Goal: Task Accomplishment & Management: Manage account settings

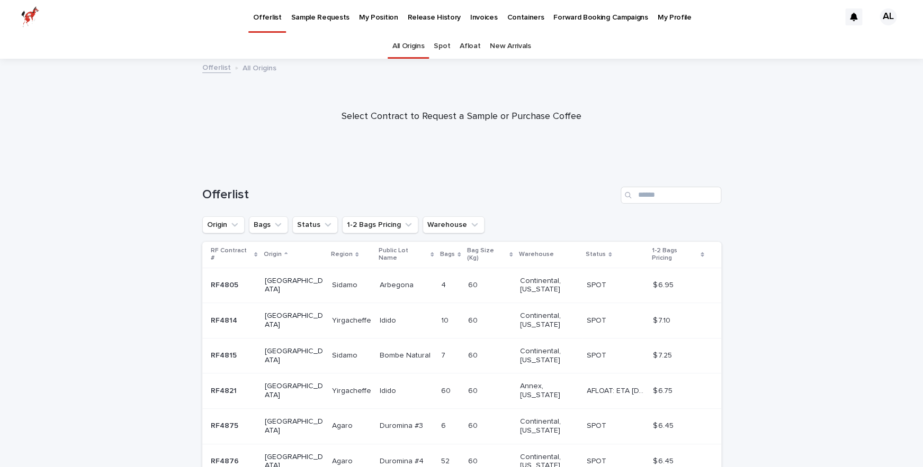
click at [471, 44] on link "Afloat" at bounding box center [469, 46] width 21 height 25
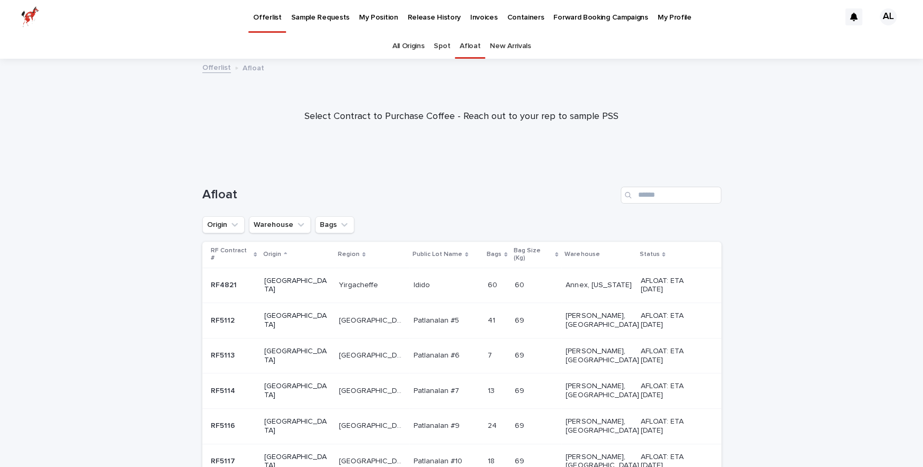
click at [385, 15] on p "My Position" at bounding box center [378, 11] width 39 height 22
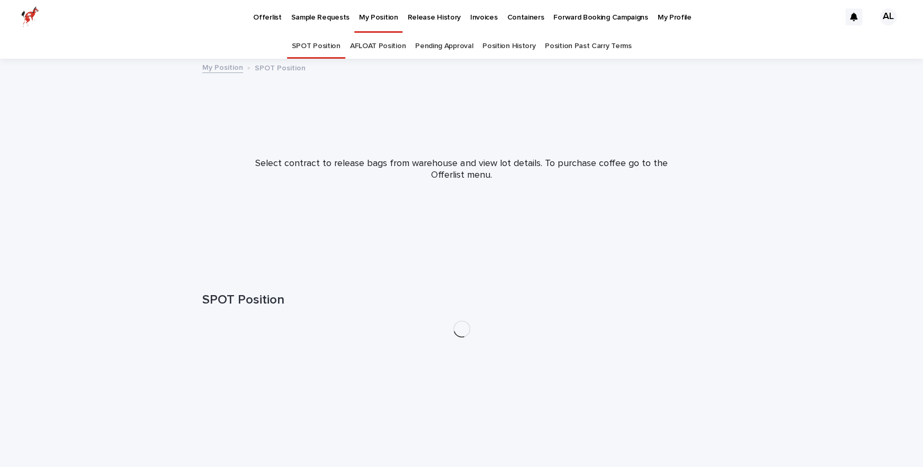
click at [386, 49] on link "AFLOAT Position" at bounding box center [378, 46] width 56 height 25
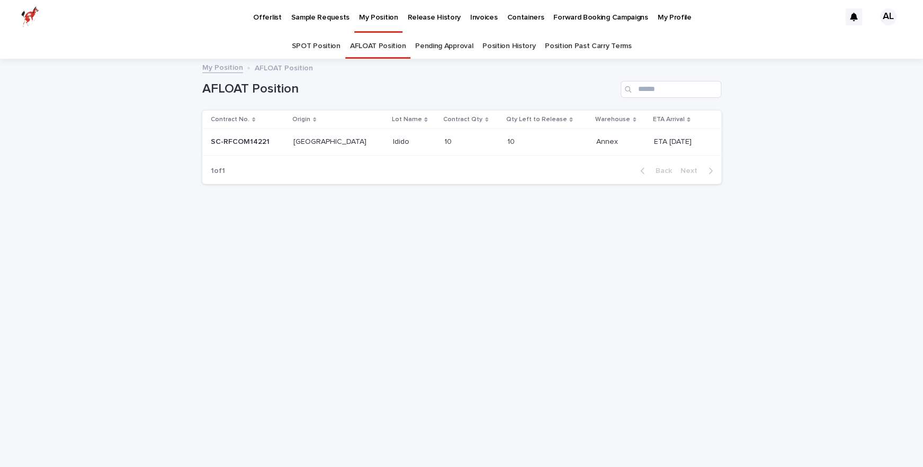
click at [270, 141] on p at bounding box center [248, 142] width 74 height 9
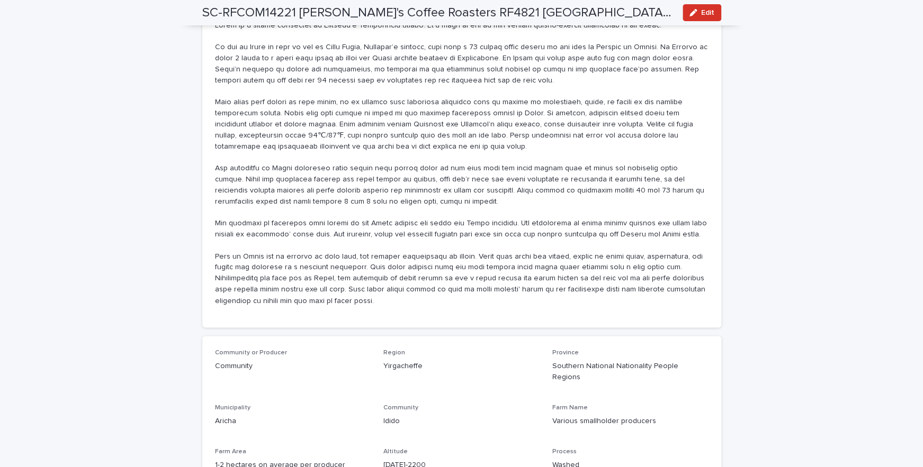
scroll to position [697, 0]
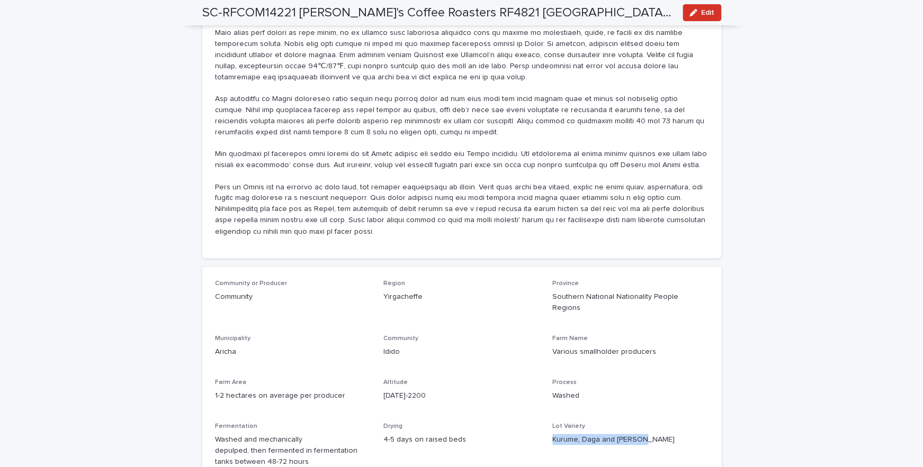
drag, startPoint x: 553, startPoint y: 418, endPoint x: 639, endPoint y: 422, distance: 86.4
click at [639, 434] on p "Kurume, Daga and [PERSON_NAME]" at bounding box center [630, 439] width 156 height 11
copy p "Kurume, Daga and [PERSON_NAME]"
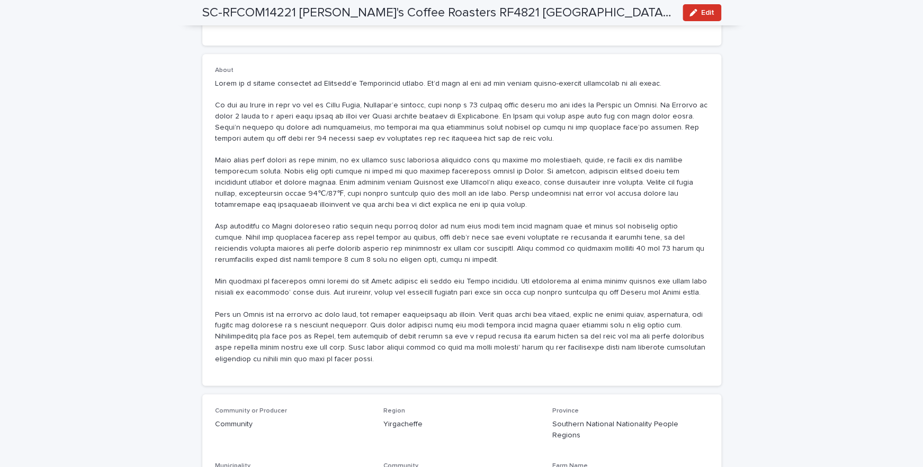
scroll to position [691, 0]
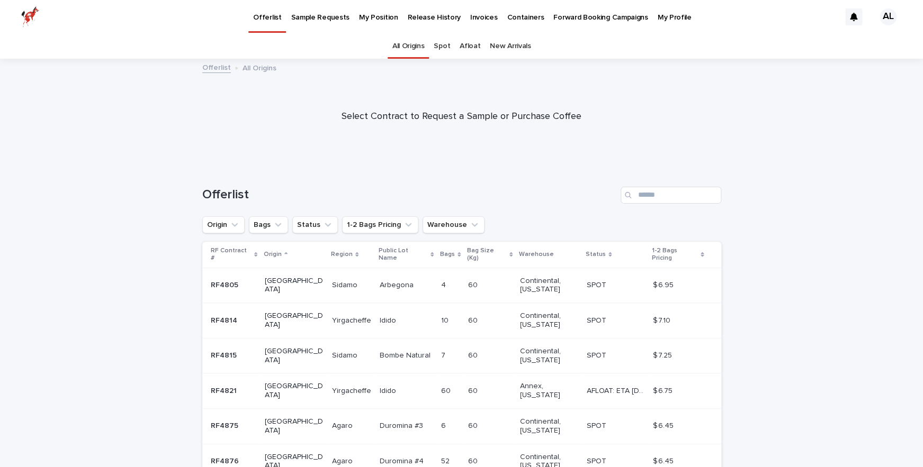
click at [371, 18] on p "My Position" at bounding box center [378, 11] width 39 height 22
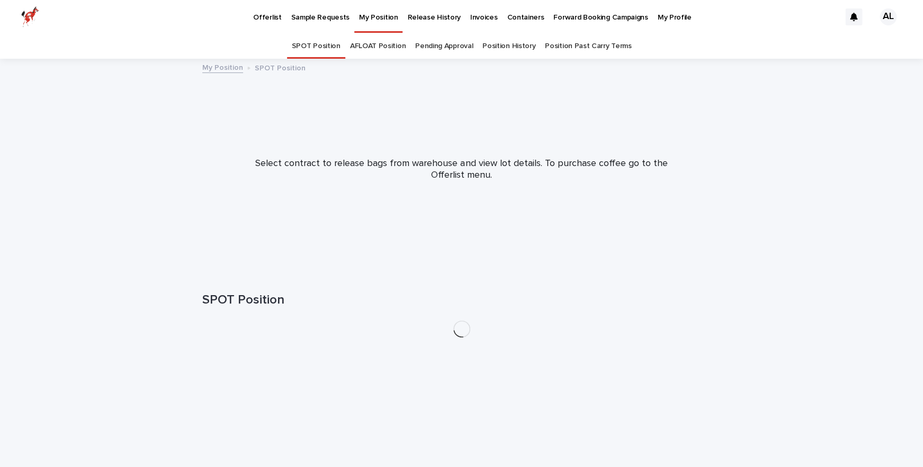
click at [393, 47] on link "AFLOAT Position" at bounding box center [378, 46] width 56 height 25
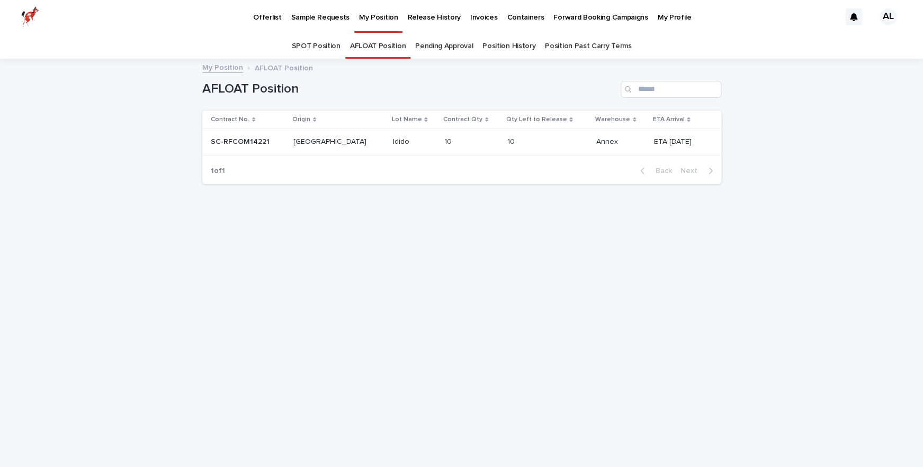
click at [444, 147] on p at bounding box center [463, 142] width 38 height 9
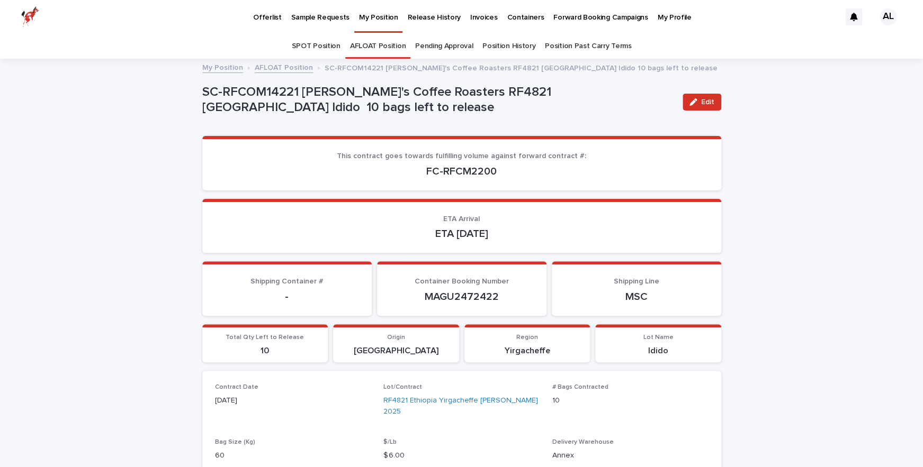
click at [572, 41] on link "Position Past Carry Terms" at bounding box center [588, 46] width 86 height 25
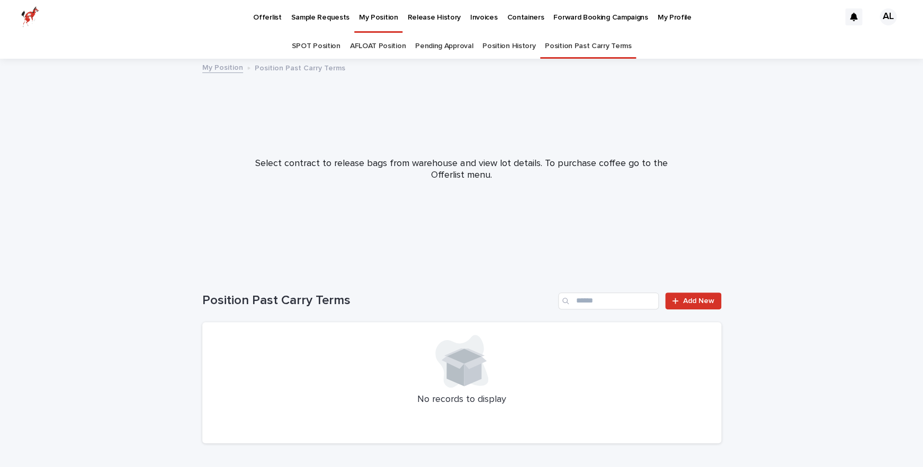
click at [518, 47] on link "Position History" at bounding box center [508, 46] width 53 height 25
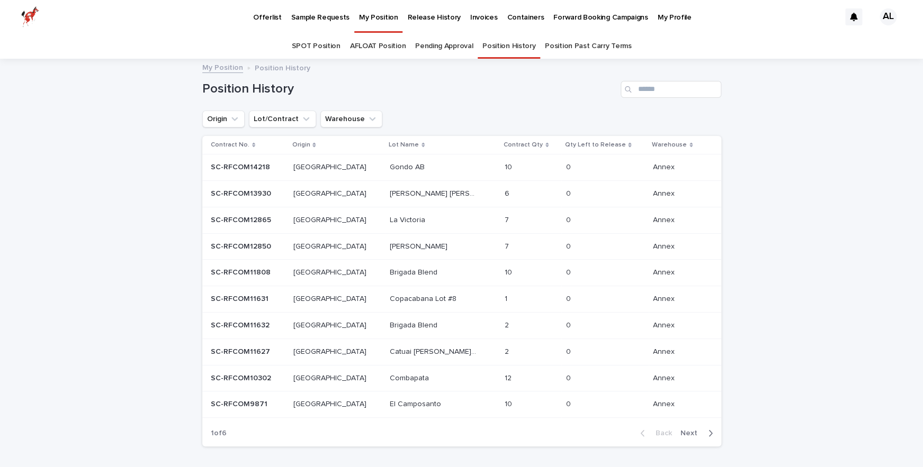
click at [317, 44] on link "SPOT Position" at bounding box center [316, 46] width 49 height 25
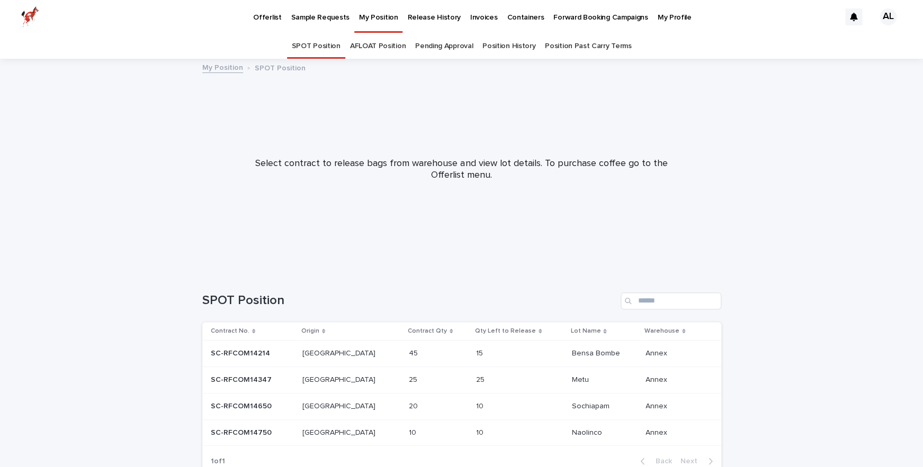
scroll to position [69, 0]
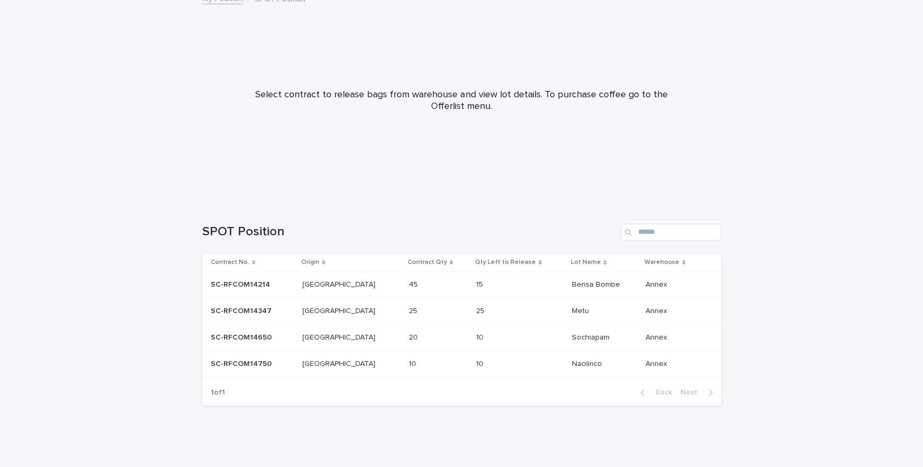
click at [414, 344] on div "20 20" at bounding box center [438, 337] width 59 height 17
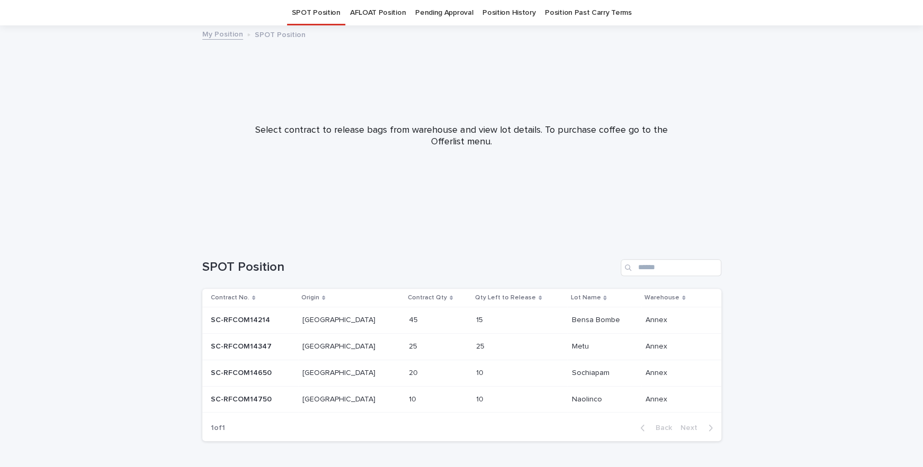
scroll to position [34, 0]
click at [476, 399] on p at bounding box center [498, 399] width 44 height 9
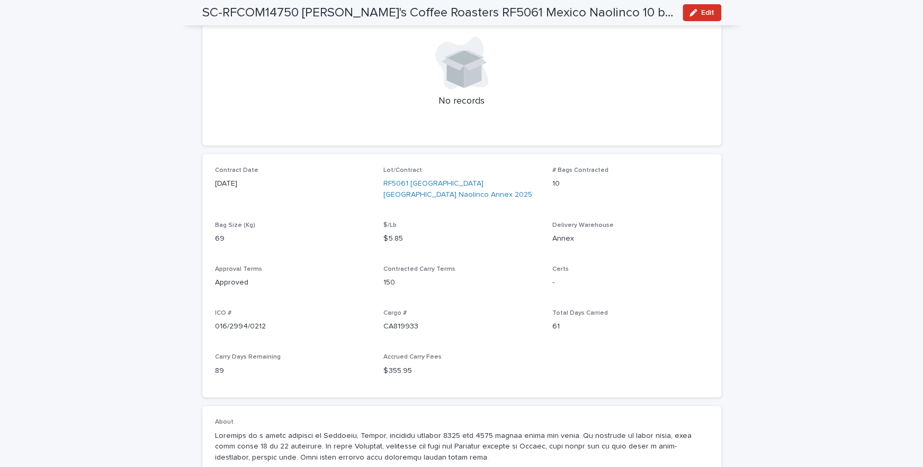
scroll to position [339, 0]
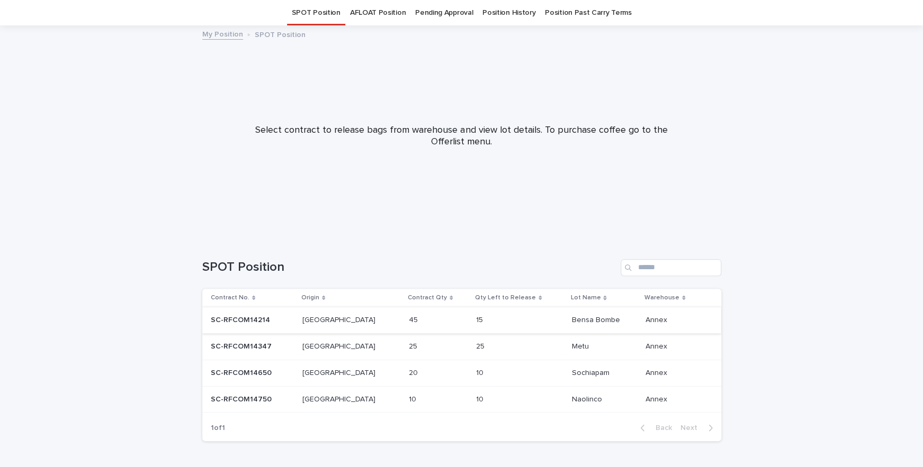
scroll to position [34, 0]
click at [324, 324] on p "[GEOGRAPHIC_DATA]" at bounding box center [339, 318] width 75 height 11
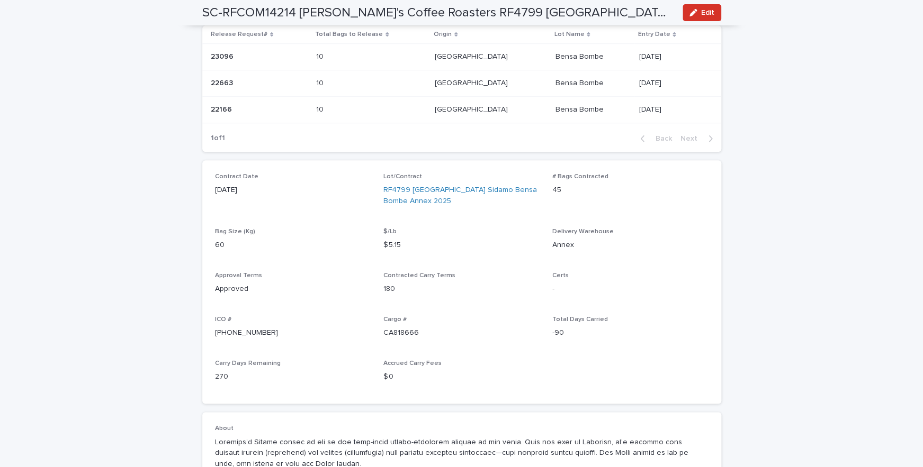
scroll to position [350, 0]
drag, startPoint x: 547, startPoint y: 319, endPoint x: 574, endPoint y: 319, distance: 27.0
click at [574, 318] on div "Contract Date 02/07/2025 Lot/Contract RF4799 Ethiopia Sidamo Bensa Bombe Annex …" at bounding box center [461, 280] width 493 height 219
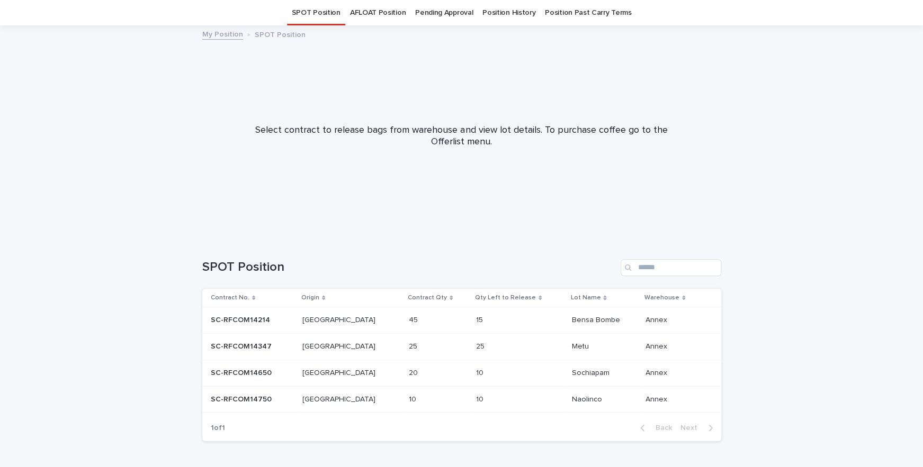
scroll to position [34, 0]
click at [294, 348] on p at bounding box center [252, 346] width 83 height 9
click at [392, 15] on link "AFLOAT Position" at bounding box center [378, 12] width 56 height 25
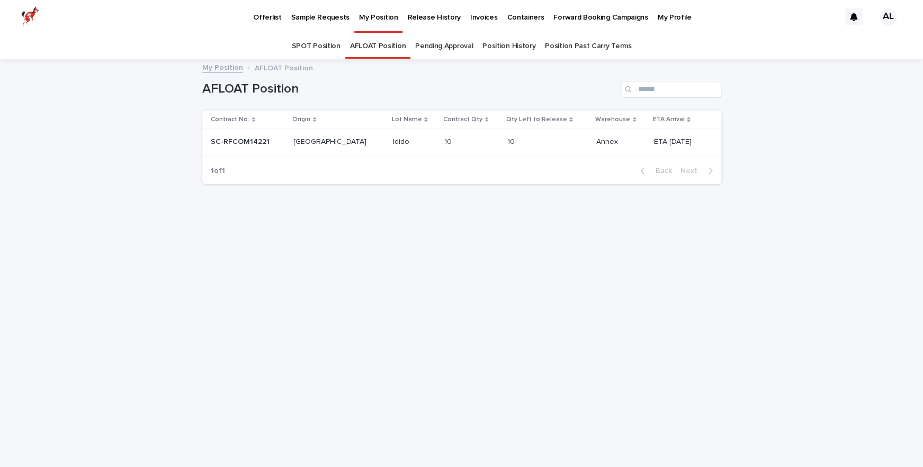
click at [393, 142] on p at bounding box center [413, 142] width 43 height 9
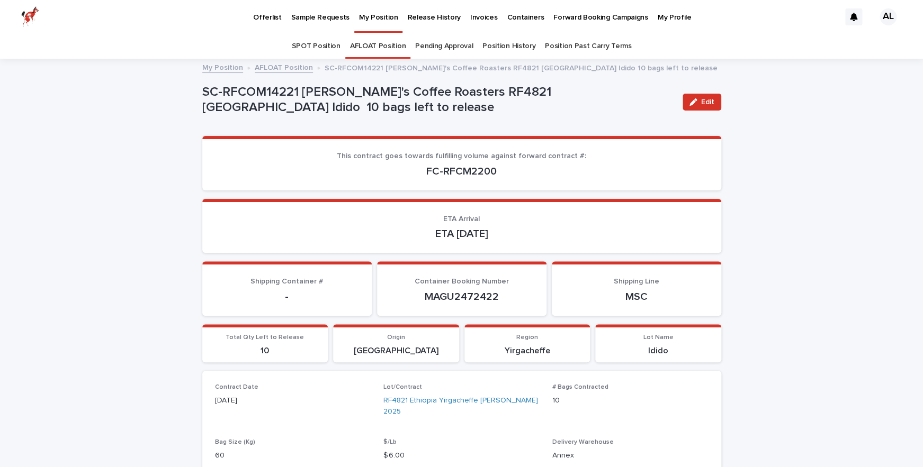
click at [463, 47] on link "Pending Approval" at bounding box center [444, 46] width 58 height 25
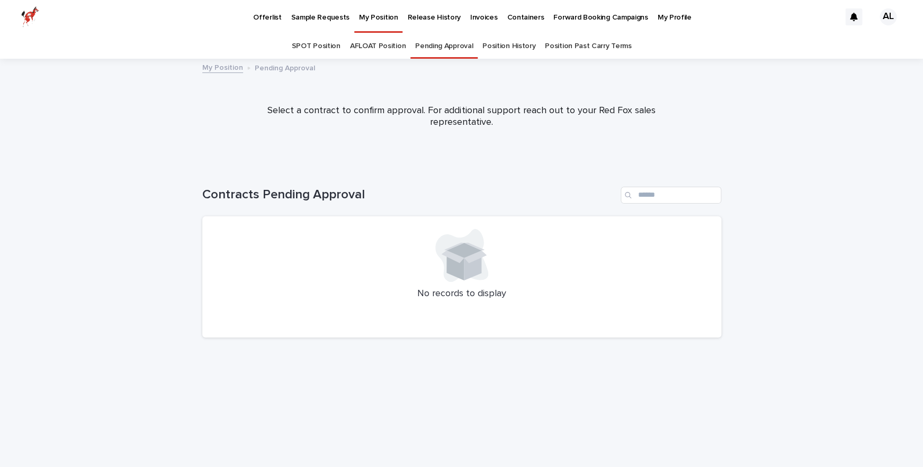
click at [569, 17] on p "Forward Booking Campaigns" at bounding box center [600, 11] width 94 height 22
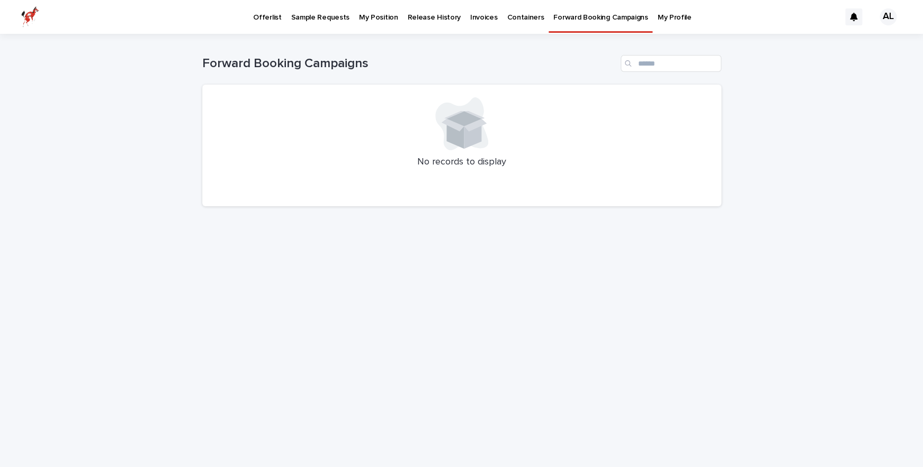
click at [516, 11] on p "Containers" at bounding box center [525, 11] width 37 height 22
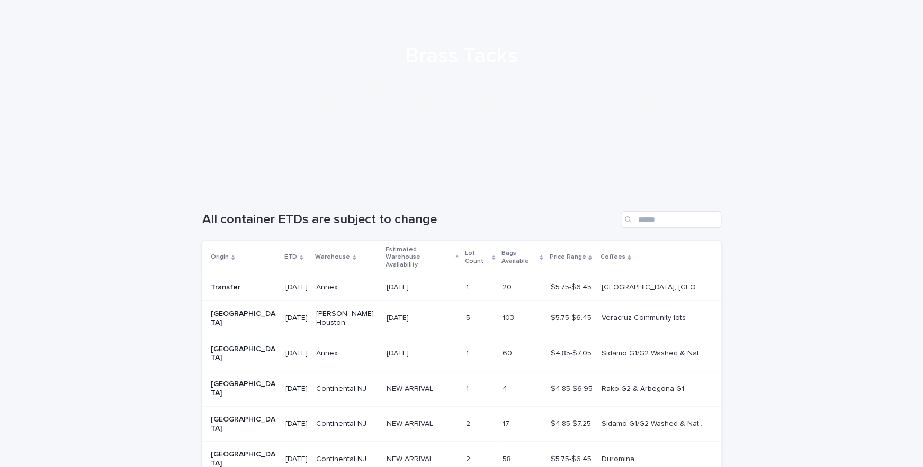
scroll to position [6, 0]
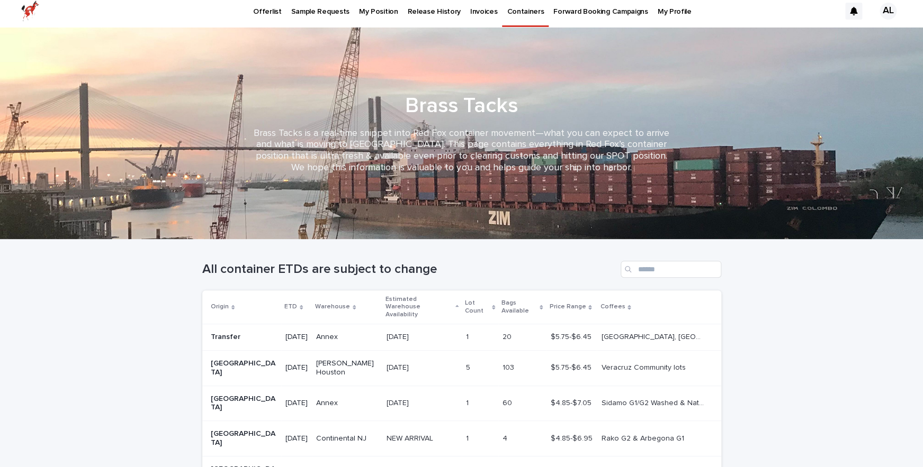
click at [470, 7] on p "Invoices" at bounding box center [484, 5] width 28 height 22
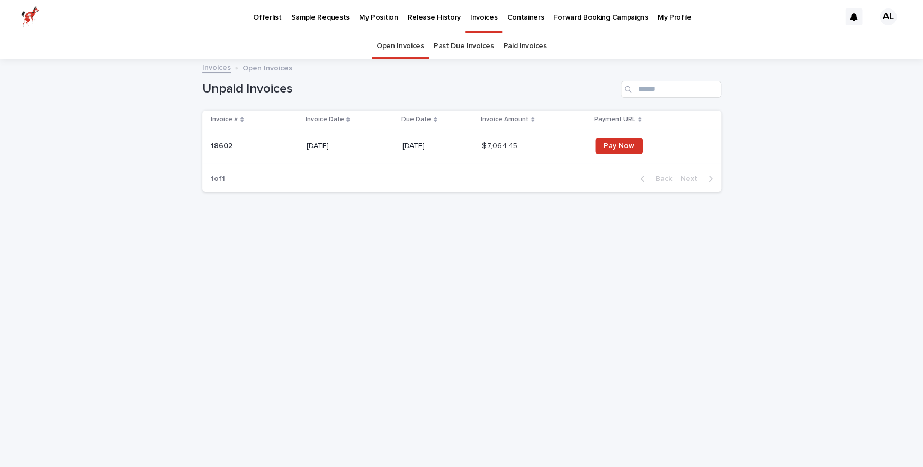
click at [437, 16] on p "Release History" at bounding box center [433, 11] width 53 height 22
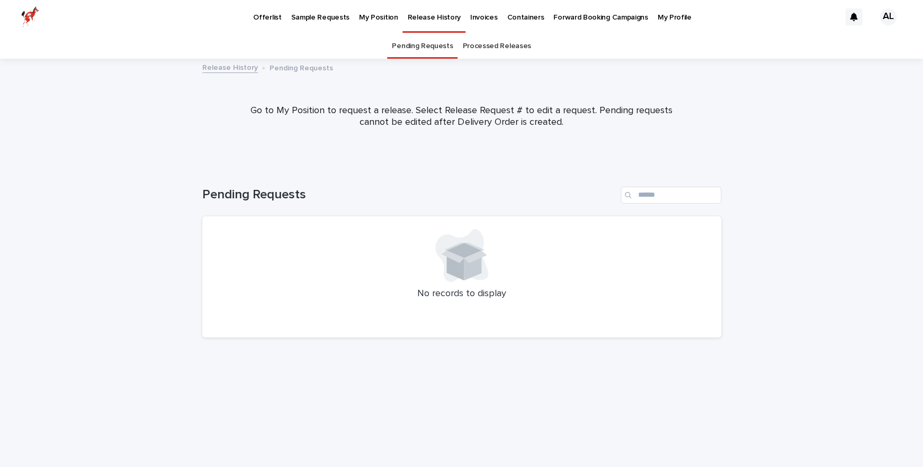
click at [475, 21] on p "Invoices" at bounding box center [484, 11] width 28 height 22
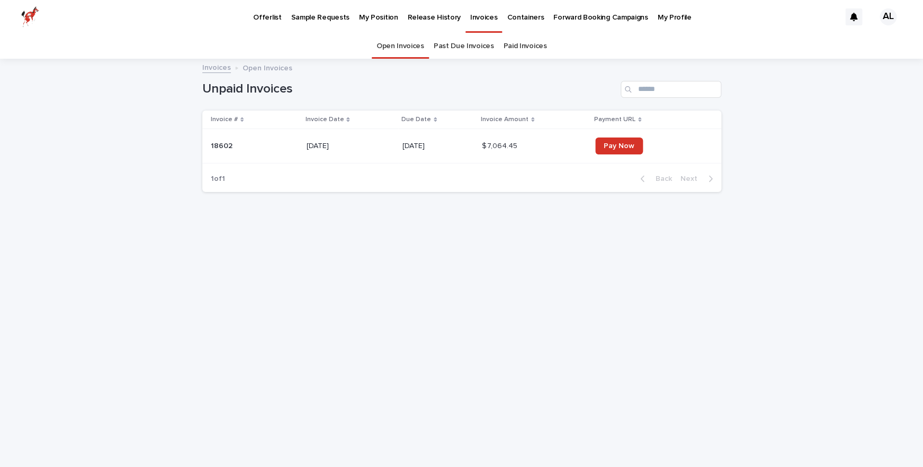
click at [477, 138] on td "08/10/2025" at bounding box center [437, 146] width 79 height 34
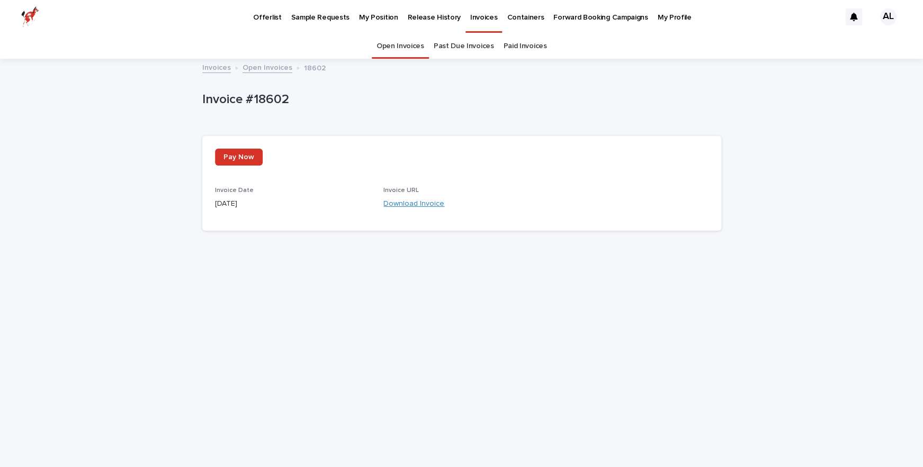
click at [412, 206] on link "Download Invoice" at bounding box center [413, 203] width 61 height 7
